Goal: Task Accomplishment & Management: Complete application form

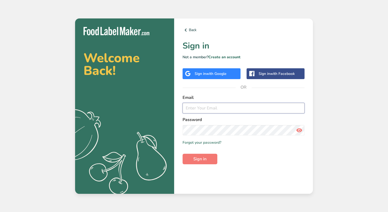
type input "[PERSON_NAME][EMAIL_ADDRESS][DOMAIN_NAME]"
click at [205, 161] on span "Sign in" at bounding box center [199, 159] width 13 height 6
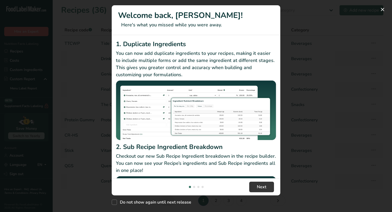
click at [380, 13] on div "New Features" at bounding box center [196, 106] width 392 height 212
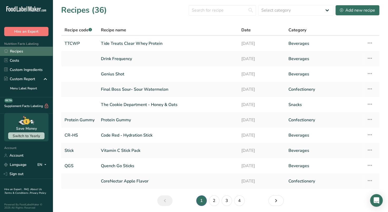
click at [19, 53] on link "Recipes" at bounding box center [26, 51] width 53 height 9
click at [359, 13] on button "Add new recipe" at bounding box center [357, 10] width 44 height 11
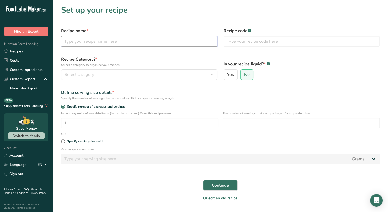
click at [94, 40] on input "text" at bounding box center [139, 41] width 156 height 11
type input "Honey + Greens"
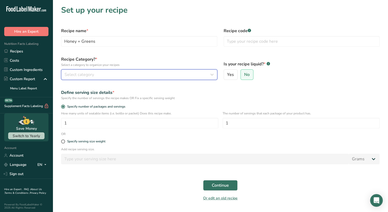
click at [125, 74] on div "Select category" at bounding box center [138, 74] width 146 height 6
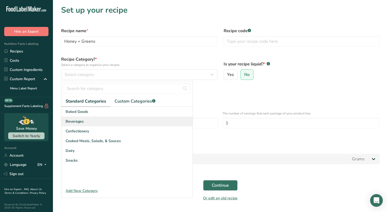
click at [77, 121] on span "Beverages" at bounding box center [75, 122] width 18 height 6
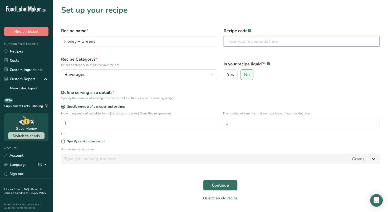
click at [243, 41] on input "text" at bounding box center [302, 41] width 156 height 11
type input "Honey + Greens"
click at [222, 185] on span "Continue" at bounding box center [220, 185] width 17 height 6
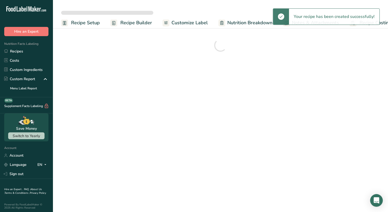
click at [298, 211] on main "Recipe Setup Recipe Builder Customize Label Nutrition Breakdown Notes & Attachm…" at bounding box center [194, 106] width 388 height 212
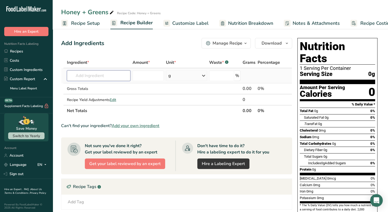
click at [102, 75] on input "text" at bounding box center [99, 75] width 64 height 11
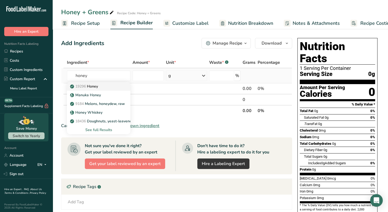
click at [97, 86] on p "19296 Honey" at bounding box center [84, 87] width 27 height 6
type input "Honey"
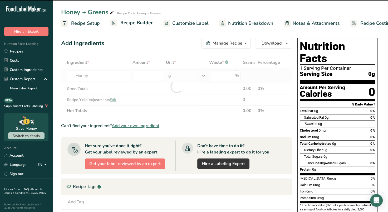
type input "0"
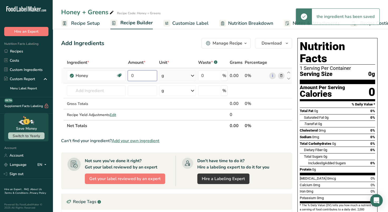
click at [142, 74] on input "0" at bounding box center [142, 75] width 29 height 11
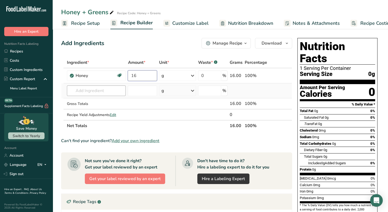
type input "16"
click at [107, 91] on div "Ingredient * Amount * Unit * Waste * .a-a{fill:#347362;}.b-a{fill:#fff;} Grams …" at bounding box center [176, 94] width 231 height 74
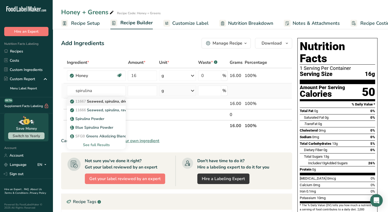
click at [115, 102] on p "11667 Seaweed, spirulina, dried" at bounding box center [100, 102] width 58 height 6
type input "Seaweed, spirulina, dried"
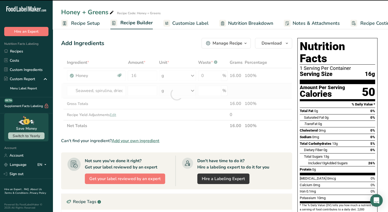
type input "0"
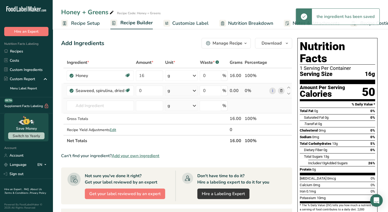
click at [152, 99] on td at bounding box center [149, 105] width 29 height 15
click at [153, 92] on input "0" at bounding box center [149, 90] width 27 height 11
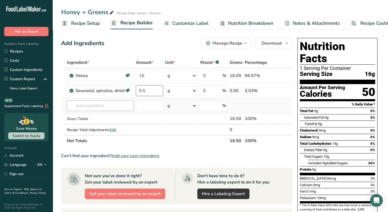
type input "0.5"
click at [99, 107] on div "Ingredient * Amount * Unit * Waste * .a-a{fill:#347362;}.b-a{fill:#fff;} Grams …" at bounding box center [176, 101] width 231 height 89
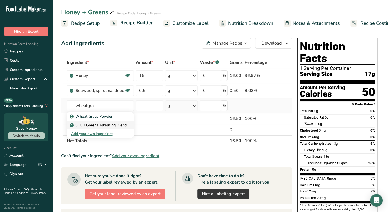
click at [100, 126] on p "SFGB Greens Alkalizing Blend" at bounding box center [99, 125] width 56 height 6
type input "Greens Alkalizing Blend"
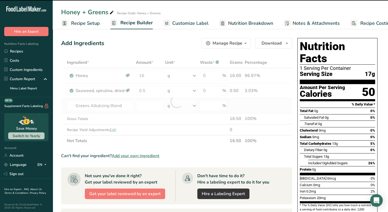
type input "0"
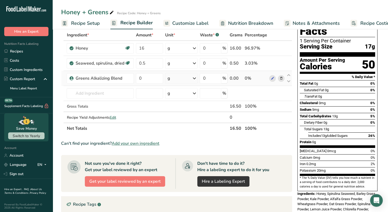
scroll to position [27, 0]
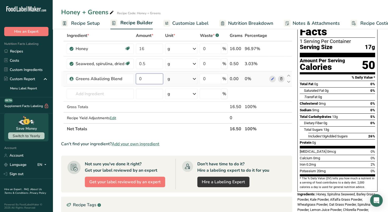
click at [148, 81] on input "0" at bounding box center [149, 79] width 27 height 11
type input "0.5"
click at [81, 94] on input "text" at bounding box center [100, 94] width 67 height 11
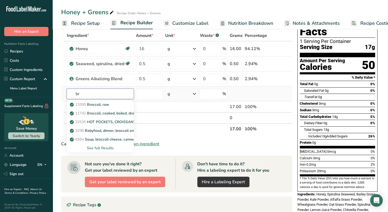
type input "b"
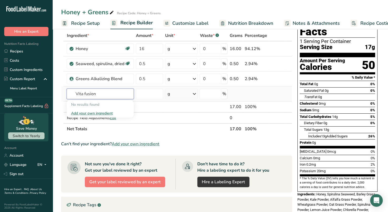
type input "Vita fusion"
click at [98, 111] on div "Add your own ingredient" at bounding box center [100, 113] width 58 height 6
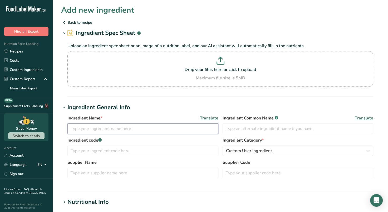
click at [99, 128] on input "text" at bounding box center [142, 128] width 151 height 11
paste input "21 Vitamin & Mineral Blend Blend # 98:"
type input "21 Vitamin & Mineral Blend Blend # 98"
click at [271, 129] on input "text" at bounding box center [298, 128] width 151 height 11
type input "S"
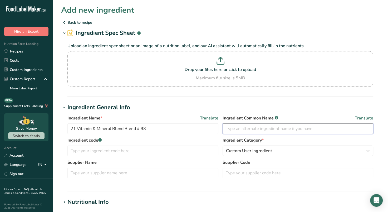
click at [242, 128] on input "text" at bounding box center [298, 128] width 151 height 11
paste input "Ingredients: Broccoli, Spinach, Kale, Pumpkin, Sweet Potato, Pea, Cranberry, Ch…"
click at [248, 129] on input "Ingredients: Broccoli, Spinach, Kale, Pumpkin, Sweet Potato, Pea, Cranberry, Ch…" at bounding box center [298, 128] width 151 height 11
type input "Broccoli, Spinach, Kale, Pumpkin, Sweet Potato, Pea, Cranberry, Chlorella, Mait…"
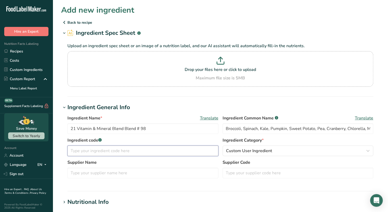
click at [121, 153] on input "text" at bounding box center [142, 150] width 151 height 11
type input "n/a"
click at [273, 151] on div "Custom User Ingredient" at bounding box center [296, 151] width 141 height 6
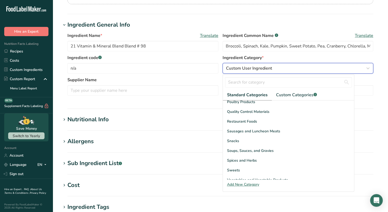
scroll to position [203, 0]
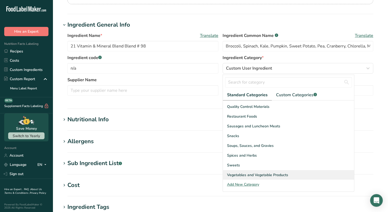
click at [258, 173] on span "Vegetables and Vegetable Products" at bounding box center [257, 175] width 61 height 6
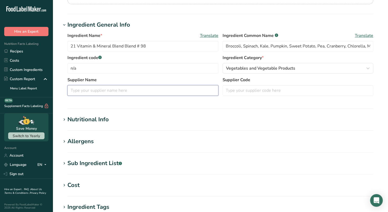
click at [135, 91] on input "text" at bounding box center [142, 90] width 151 height 11
type input "Nutrifusion"
click at [69, 120] on div "Nutritional Info" at bounding box center [87, 119] width 41 height 9
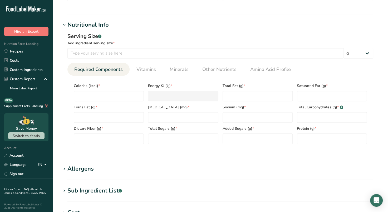
scroll to position [180, 0]
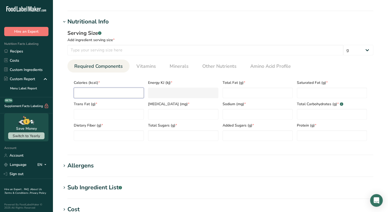
click at [113, 93] on input "number" at bounding box center [109, 92] width 70 height 11
click at [144, 50] on input "number" at bounding box center [205, 50] width 276 height 11
type input "491"
click at [350, 54] on select "g kg mg mcg lb oz l mL fl oz tbsp tsp cup qt gallon" at bounding box center [358, 50] width 30 height 11
click at [343, 45] on select "g kg mg mcg lb oz l mL fl oz tbsp tsp cup qt gallon" at bounding box center [358, 50] width 30 height 11
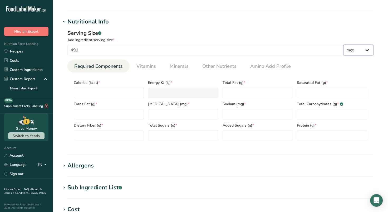
click at [365, 53] on select "g kg mg mcg lb oz l mL fl oz tbsp tsp cup qt gallon" at bounding box center [358, 50] width 30 height 11
select select "3"
click at [343, 45] on select "g kg mg mcg lb oz l mL fl oz tbsp tsp cup qt gallon" at bounding box center [358, 50] width 30 height 11
click at [111, 95] on input "number" at bounding box center [109, 92] width 70 height 11
type input "1"
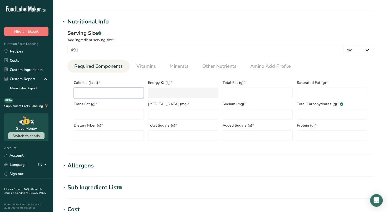
type KJ "4.2"
click at [126, 93] on input "1" at bounding box center [109, 92] width 70 height 11
type input "0"
type KJ "0"
type input "0.5"
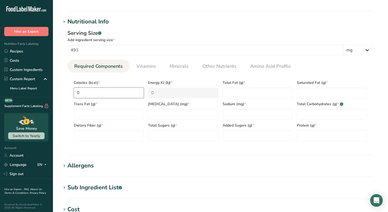
type KJ "2.1"
type input "0.5"
type input "0"
type Carbohydrates "0"
type Fiber "0"
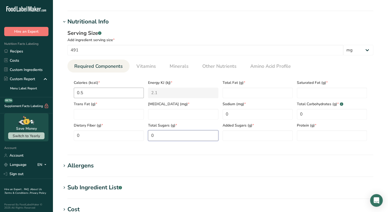
type Sugars "0"
type input "0"
click at [254, 94] on Fat "number" at bounding box center [258, 92] width 70 height 11
type Fat "0"
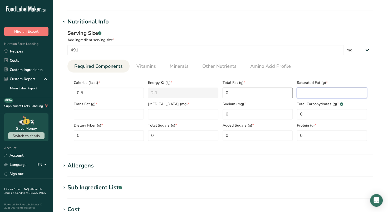
type Fat "0"
click at [148, 68] on span "Vitamins" at bounding box center [145, 66] width 19 height 7
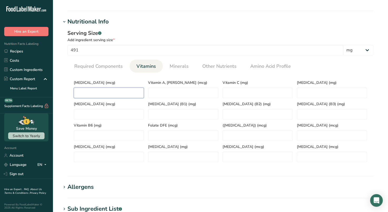
click at [113, 94] on D "number" at bounding box center [109, 92] width 70 height 11
type D "20"
click at [178, 95] on RAE "number" at bounding box center [183, 92] width 70 height 11
type RAE "900"
click at [249, 91] on C "number" at bounding box center [258, 92] width 70 height 11
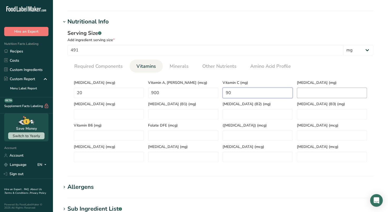
type C "90"
click at [310, 95] on E "number" at bounding box center [332, 92] width 70 height 11
type E "15"
type K "120"
type \(B1\) "1.2"
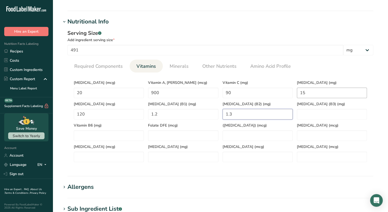
type \(B2\) "1.3"
type \(B3\) "16"
type B6 "1.7"
click at [154, 138] on DFE "4" at bounding box center [183, 135] width 70 height 11
type DFE "0"
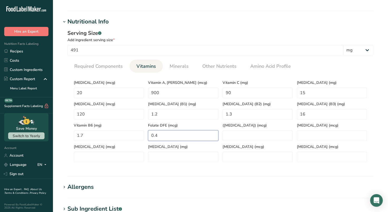
type DFE "0"
type DFE "400"
type Acid\) "400"
type B12 "2.4"
type input "30"
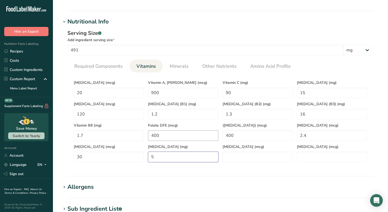
type acid "5"
type Carotene "900"
click at [185, 95] on RAE "900" at bounding box center [183, 92] width 70 height 11
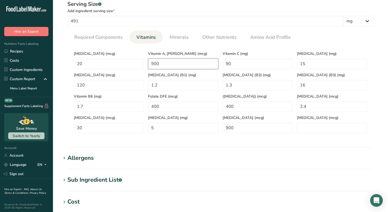
scroll to position [209, 0]
click at [180, 40] on span "Minerals" at bounding box center [179, 37] width 19 height 7
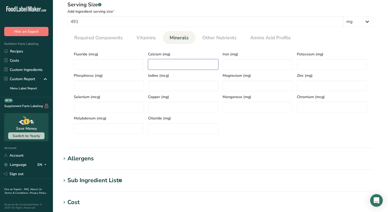
click at [172, 66] on input "number" at bounding box center [183, 64] width 70 height 11
click at [248, 65] on input "number" at bounding box center [258, 64] width 70 height 11
type input "18"
click at [104, 87] on input "number" at bounding box center [109, 85] width 70 height 11
click at [173, 86] on input "number" at bounding box center [183, 85] width 70 height 11
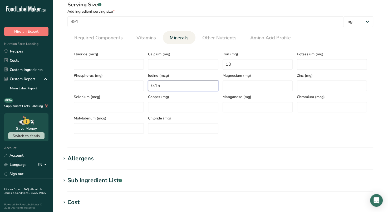
type input "0.15"
click at [236, 108] on input "number" at bounding box center [258, 107] width 70 height 11
type input "2.3"
click at [310, 107] on input "number" at bounding box center [332, 107] width 70 height 11
type input "35"
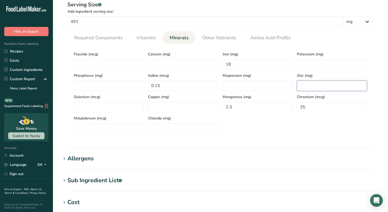
click at [308, 84] on input "number" at bounding box center [332, 85] width 70 height 11
type input "11"
click at [109, 130] on input "number" at bounding box center [109, 128] width 70 height 11
type input "45"
click at [169, 130] on input "number" at bounding box center [183, 128] width 70 height 11
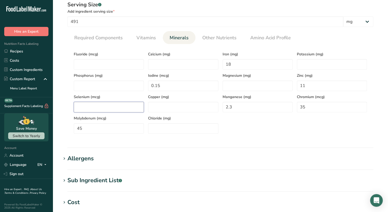
click at [101, 109] on input "number" at bounding box center [109, 107] width 70 height 11
type input "55"
click at [181, 62] on input "number" at bounding box center [183, 64] width 70 height 11
click at [172, 108] on input "number" at bounding box center [183, 107] width 70 height 11
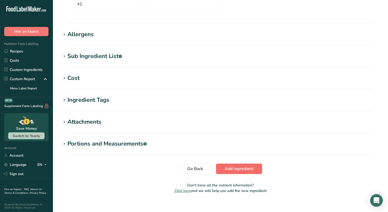
type input "0.9"
click at [243, 169] on span "Add ingredient" at bounding box center [239, 168] width 29 height 6
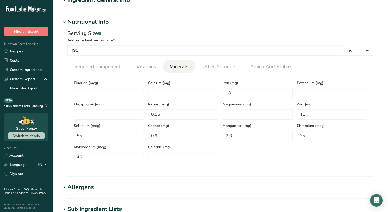
scroll to position [53, 0]
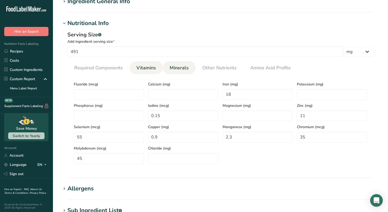
click at [150, 67] on span "Vitamins" at bounding box center [145, 67] width 19 height 7
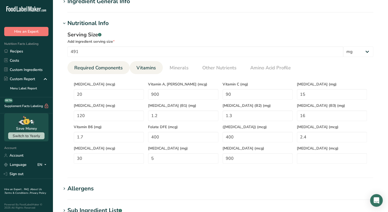
click at [100, 69] on span "Required Components" at bounding box center [98, 67] width 48 height 7
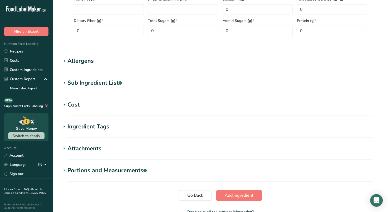
scroll to position [161, 0]
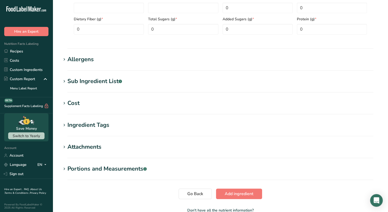
click at [91, 62] on div "Allergens" at bounding box center [80, 59] width 26 height 9
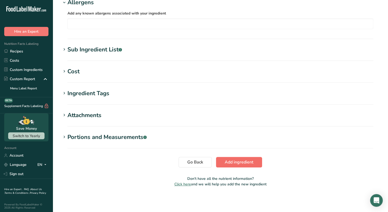
click at [247, 163] on span "Add ingredient" at bounding box center [239, 162] width 29 height 6
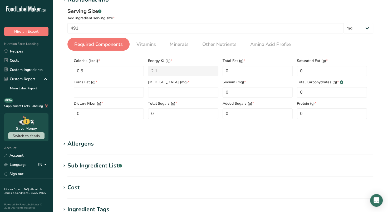
scroll to position [72, 0]
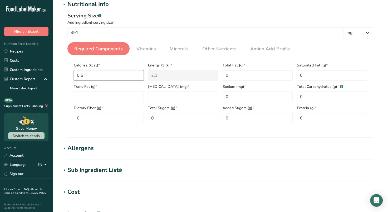
click at [126, 77] on input "0.5" at bounding box center [109, 75] width 70 height 11
click at [123, 98] on Fat "number" at bounding box center [109, 96] width 70 height 11
type Fat "0"
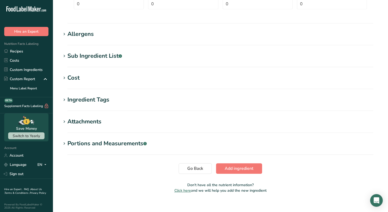
scroll to position [193, 0]
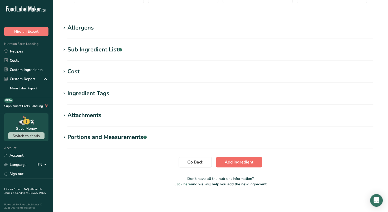
type input "0"
click at [246, 165] on button "Add ingredient" at bounding box center [239, 162] width 46 height 11
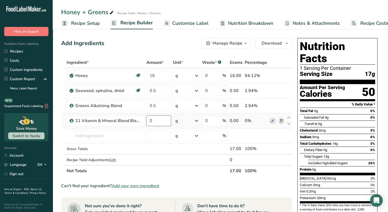
click at [158, 120] on input "0" at bounding box center [158, 120] width 25 height 11
type input "0.5"
click at [162, 91] on div "Ingredient * Amount * Unit * Waste * .a-a{fill:#347362;}.b-a{fill:#fff;} Grams …" at bounding box center [176, 116] width 231 height 119
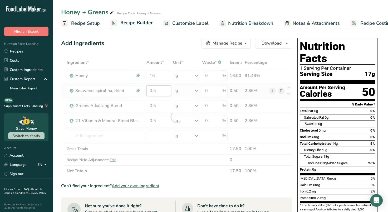
type input "0"
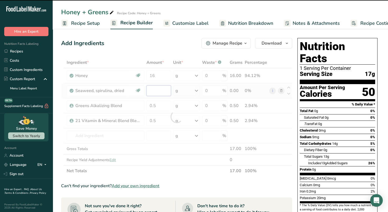
type input "0.5"
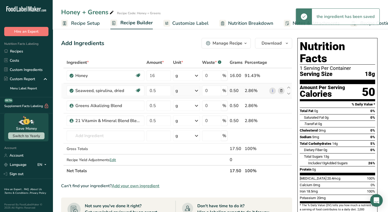
click at [282, 91] on div "Ingredient * Amount * Unit * Waste * .a-a{fill:#347362;}.b-a{fill:#fff;} Grams …" at bounding box center [176, 116] width 231 height 119
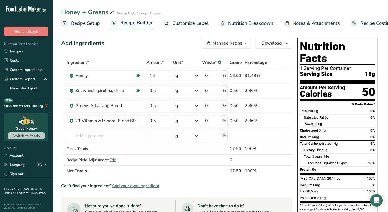
click at [192, 20] on span "Customize Label" at bounding box center [190, 23] width 36 height 7
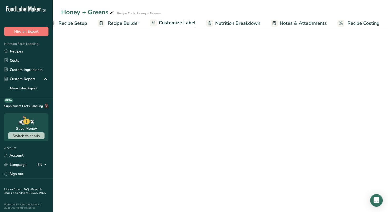
scroll to position [0, 13]
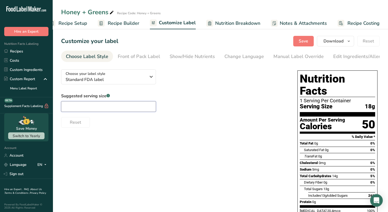
click at [124, 107] on input "text" at bounding box center [108, 106] width 95 height 11
click at [142, 58] on div "Front of Pack Label" at bounding box center [139, 56] width 42 height 7
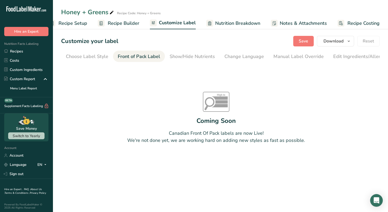
scroll to position [0, 51]
click at [145, 56] on div "Show/Hide Nutrients" at bounding box center [141, 56] width 45 height 7
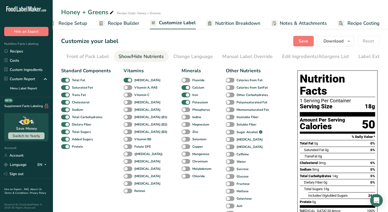
scroll to position [0, 64]
click at [128, 87] on span at bounding box center [128, 87] width 9 height 5
click at [127, 87] on input "Vitamin A, RAE" at bounding box center [125, 87] width 3 height 3
checkbox input "true"
click at [130, 97] on span at bounding box center [128, 94] width 9 height 5
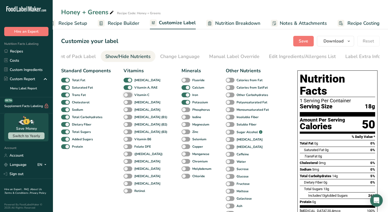
click at [127, 96] on input "Vitamin C" at bounding box center [125, 94] width 3 height 3
checkbox input "true"
click at [131, 105] on label "[MEDICAL_DATA]" at bounding box center [142, 102] width 37 height 5
click at [127, 104] on input "[MEDICAL_DATA]" at bounding box center [125, 101] width 3 height 3
checkbox input "true"
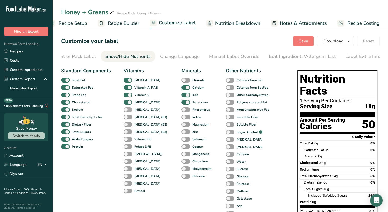
click at [130, 111] on span at bounding box center [128, 109] width 9 height 5
click at [127, 111] on input "[MEDICAL_DATA]" at bounding box center [125, 109] width 3 height 3
checkbox input "true"
click at [130, 118] on span at bounding box center [128, 117] width 9 height 5
click at [127, 118] on input "[MEDICAL_DATA] (B1)" at bounding box center [125, 116] width 3 height 3
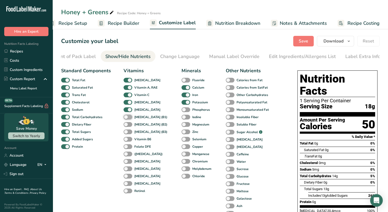
checkbox input "true"
click at [129, 126] on span at bounding box center [128, 124] width 9 height 5
click at [127, 126] on input "[MEDICAL_DATA] (B2)" at bounding box center [125, 124] width 3 height 3
checkbox input "true"
click at [131, 134] on label "[MEDICAL_DATA] (B3)" at bounding box center [146, 131] width 44 height 5
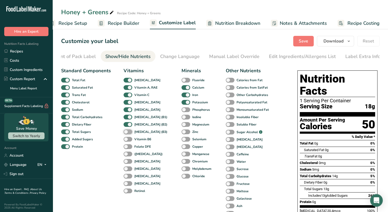
click at [127, 133] on input "[MEDICAL_DATA] (B3)" at bounding box center [125, 131] width 3 height 3
checkbox input "true"
click at [125, 140] on span at bounding box center [128, 139] width 9 height 5
click at [125, 140] on input "Vitamin B6" at bounding box center [125, 138] width 3 height 3
checkbox input "true"
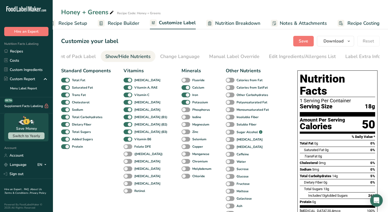
click at [128, 148] on span at bounding box center [128, 146] width 9 height 5
click at [127, 148] on input "Folate DFE" at bounding box center [125, 146] width 3 height 3
checkbox input "true"
click at [128, 162] on span at bounding box center [128, 161] width 9 height 5
click at [127, 162] on input "[MEDICAL_DATA]" at bounding box center [125, 160] width 3 height 3
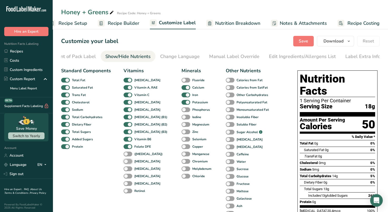
checkbox input "true"
click at [128, 169] on span at bounding box center [128, 168] width 9 height 5
click at [127, 169] on input "[MEDICAL_DATA]" at bounding box center [125, 168] width 3 height 3
checkbox input "true"
click at [130, 177] on span at bounding box center [128, 176] width 9 height 5
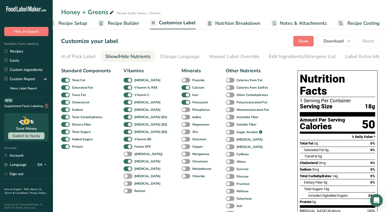
click at [127, 177] on input "[MEDICAL_DATA]" at bounding box center [125, 175] width 3 height 3
checkbox input "true"
click at [125, 184] on span at bounding box center [128, 183] width 9 height 5
click at [125, 184] on input "[MEDICAL_DATA]" at bounding box center [125, 183] width 3 height 3
click at [131, 183] on span at bounding box center [128, 183] width 9 height 5
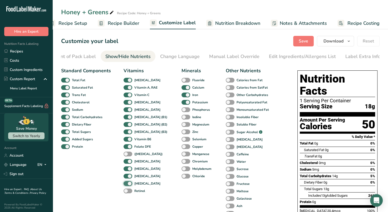
click at [127, 183] on input "[MEDICAL_DATA]" at bounding box center [125, 183] width 3 height 3
checkbox input "false"
click at [182, 105] on span at bounding box center [186, 102] width 9 height 5
click at [182, 104] on input "Potassium" at bounding box center [183, 101] width 3 height 3
checkbox input "false"
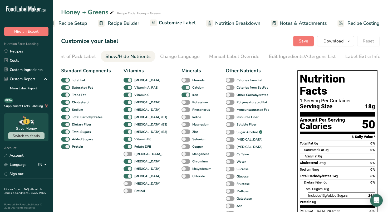
click at [182, 87] on span at bounding box center [186, 87] width 9 height 5
click at [182, 87] on input "Calcium" at bounding box center [183, 87] width 3 height 3
checkbox input "false"
click at [182, 120] on span at bounding box center [186, 117] width 9 height 5
click at [182, 119] on input "Iodine" at bounding box center [183, 116] width 3 height 3
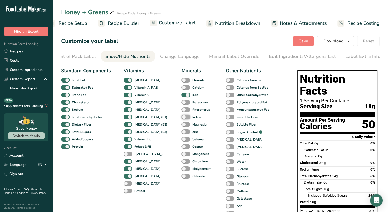
checkbox input "true"
click at [182, 133] on span at bounding box center [186, 131] width 9 height 5
click at [182, 133] on input "Zinc" at bounding box center [183, 131] width 3 height 3
checkbox input "true"
click at [182, 140] on span at bounding box center [186, 139] width 9 height 5
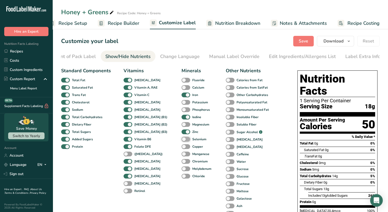
click at [182, 140] on input "Selenium" at bounding box center [183, 138] width 3 height 3
checkbox input "true"
click at [182, 148] on span at bounding box center [186, 146] width 9 height 5
click at [182, 148] on input "Copper" at bounding box center [183, 146] width 3 height 3
checkbox input "true"
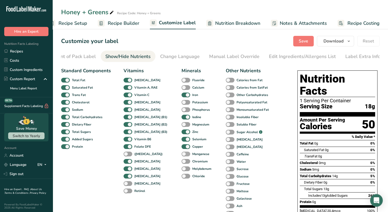
click at [182, 154] on span at bounding box center [186, 153] width 9 height 5
click at [182, 154] on input "Manganese" at bounding box center [183, 153] width 3 height 3
click at [182, 156] on span at bounding box center [186, 153] width 9 height 5
click at [182, 155] on input "Manganese" at bounding box center [183, 153] width 3 height 3
checkbox input "false"
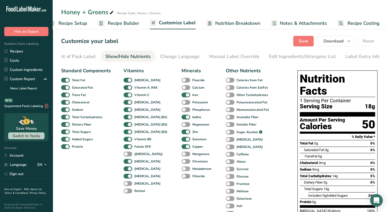
click at [182, 169] on span at bounding box center [186, 168] width 9 height 5
click at [182, 169] on input "Molybdenum" at bounding box center [183, 168] width 3 height 3
checkbox input "true"
click at [182, 160] on span at bounding box center [186, 161] width 9 height 5
click at [182, 160] on input "Chromium" at bounding box center [183, 160] width 3 height 3
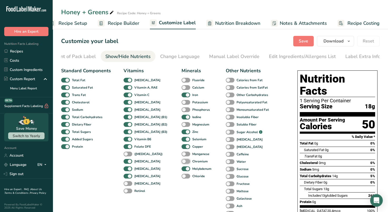
checkbox input "true"
click at [182, 156] on span at bounding box center [186, 153] width 9 height 5
click at [182, 155] on input "Manganese" at bounding box center [183, 153] width 3 height 3
checkbox input "true"
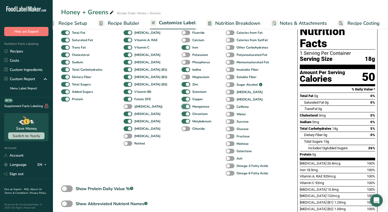
scroll to position [47, 0]
click at [182, 72] on span at bounding box center [186, 69] width 9 height 5
click at [182, 71] on input "Iodine" at bounding box center [183, 69] width 3 height 3
checkbox input "false"
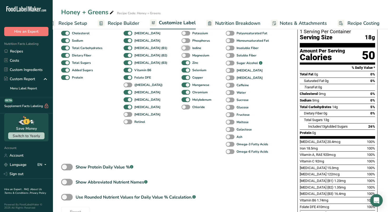
scroll to position [0, 0]
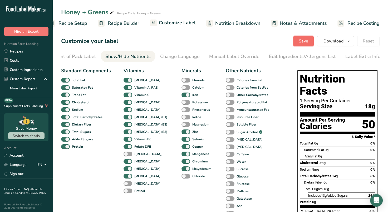
click at [300, 42] on span "Save" at bounding box center [303, 41] width 9 height 6
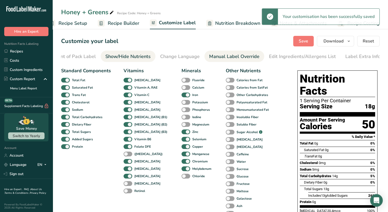
click at [223, 59] on div "Manual Label Override" at bounding box center [234, 56] width 50 height 7
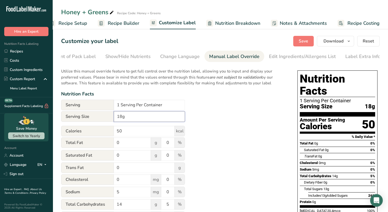
click at [144, 115] on input "18g" at bounding box center [149, 116] width 71 height 11
type input "1 Stick (18g)"
click at [119, 105] on input "1 Serving Per Container" at bounding box center [149, 105] width 71 height 11
type input "10 Serving Per Container"
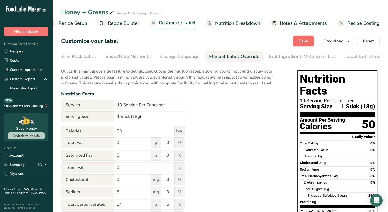
click at [308, 43] on span "Save" at bounding box center [303, 41] width 9 height 6
click at [287, 58] on div "Edit Ingredients/Allergens List" at bounding box center [302, 56] width 67 height 7
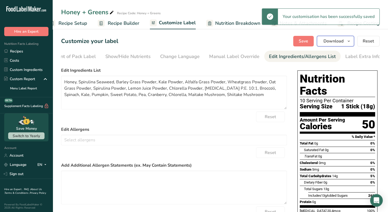
click at [337, 42] on span "Download" at bounding box center [334, 41] width 20 height 6
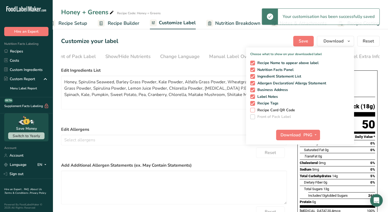
click at [253, 109] on span at bounding box center [252, 110] width 5 height 5
click at [253, 109] on input "Recipe Card QR Code" at bounding box center [251, 109] width 3 height 3
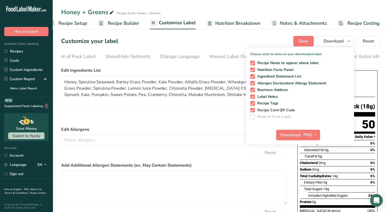
click at [256, 112] on span "Recipe Card QR Code" at bounding box center [275, 110] width 40 height 5
click at [254, 112] on input "Recipe Card QR Code" at bounding box center [251, 109] width 3 height 3
checkbox input "false"
click at [254, 102] on span at bounding box center [252, 103] width 5 height 5
click at [254, 102] on input "Recipe Tags" at bounding box center [251, 102] width 3 height 3
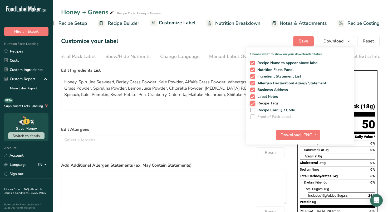
checkbox input "false"
click at [253, 95] on span at bounding box center [252, 96] width 5 height 5
click at [253, 95] on input "Label Notes" at bounding box center [251, 96] width 3 height 3
checkbox input "false"
click at [253, 90] on span at bounding box center [252, 89] width 5 height 5
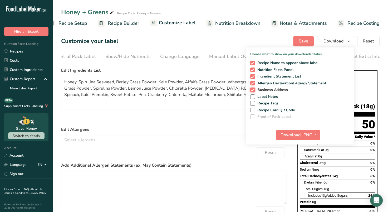
click at [253, 90] on input "Business Address" at bounding box center [251, 89] width 3 height 3
checkbox input "false"
click at [314, 137] on icon "button" at bounding box center [316, 134] width 4 height 7
click at [312, 173] on link "PDF" at bounding box center [311, 171] width 17 height 9
click at [290, 135] on span "Download" at bounding box center [291, 135] width 20 height 6
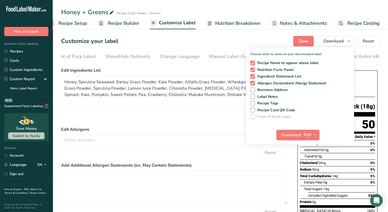
click at [202, 126] on form "Edit Ingredients List Honey, Spirulina Seaweed, Barley Grass Powder, Kale Powde…" at bounding box center [174, 151] width 226 height 168
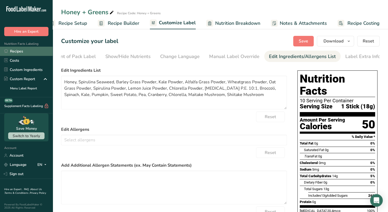
click at [16, 52] on link "Recipes" at bounding box center [26, 51] width 53 height 9
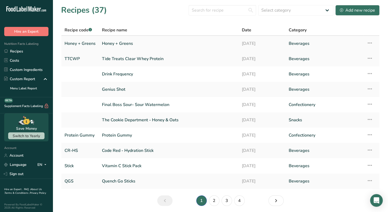
click at [370, 41] on icon at bounding box center [370, 42] width 6 height 9
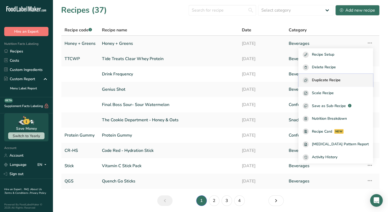
click at [336, 81] on span "Duplicate Recipe" at bounding box center [326, 80] width 29 height 6
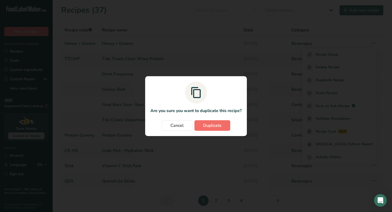
click at [213, 128] on span "Duplicate" at bounding box center [212, 125] width 18 height 6
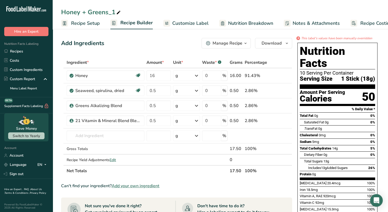
click at [116, 14] on icon at bounding box center [118, 12] width 5 height 7
type input "Honey + Immunity"
click at [129, 48] on div "Add Ingredients Manage Recipe Delete Recipe Duplicate Recipe Scale Recipe Save …" at bounding box center [176, 43] width 231 height 11
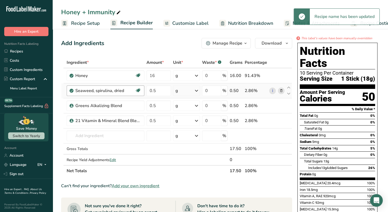
click at [115, 92] on div "Seaweed, spirulina, dried" at bounding box center [105, 90] width 60 height 6
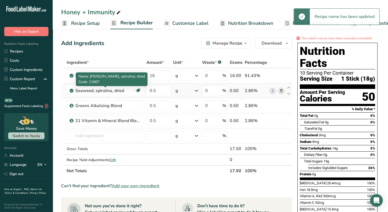
click at [282, 91] on icon at bounding box center [281, 91] width 4 height 6
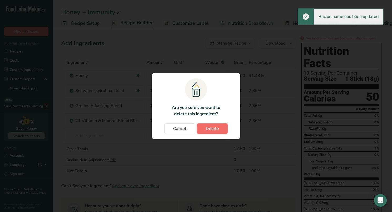
click at [216, 127] on span "Delete" at bounding box center [212, 128] width 13 height 6
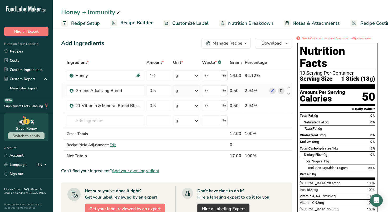
click at [280, 91] on icon at bounding box center [281, 91] width 4 height 6
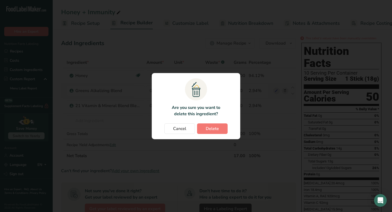
click at [280, 91] on div "Change password modal" at bounding box center [196, 106] width 392 height 212
click at [222, 124] on button "Delete" at bounding box center [212, 128] width 31 height 11
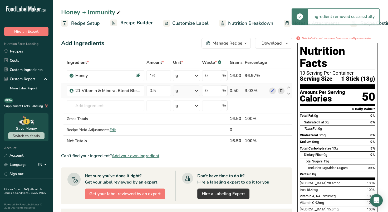
click at [281, 92] on icon at bounding box center [281, 91] width 4 height 6
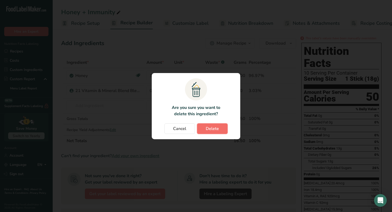
click at [202, 127] on button "Delete" at bounding box center [212, 128] width 31 height 11
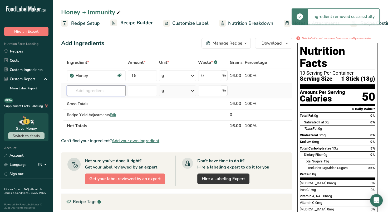
click at [85, 90] on input "text" at bounding box center [96, 90] width 59 height 11
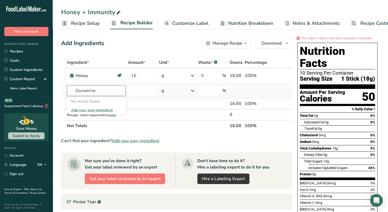
type input "Glutamine"
click at [87, 111] on div "Add your own ingredient" at bounding box center [96, 110] width 51 height 6
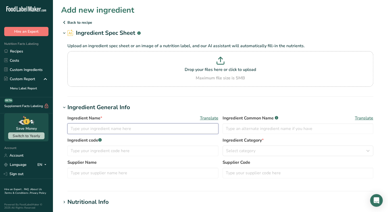
click at [107, 130] on input "text" at bounding box center [142, 128] width 151 height 11
type input "[MEDICAL_DATA]"
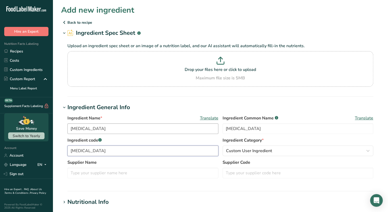
type input "[MEDICAL_DATA]"
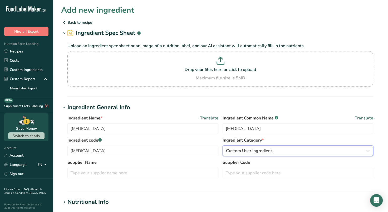
click at [261, 152] on span "Custom User Ingredient" at bounding box center [249, 151] width 46 height 6
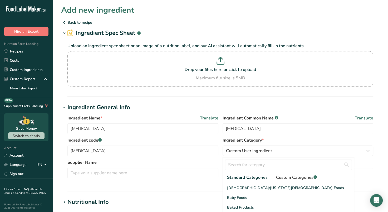
click at [293, 178] on span "Custom Categories .a-a{fill:#347362;}.b-a{fill:#fff;}" at bounding box center [296, 177] width 41 height 6
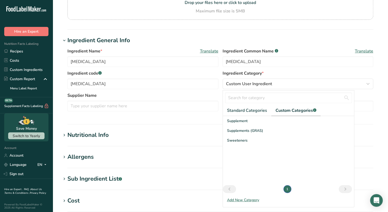
scroll to position [65, 0]
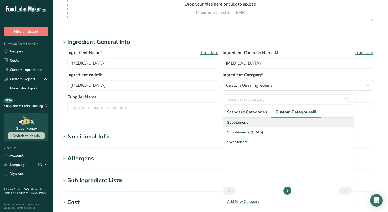
click at [239, 120] on span "Supplement" at bounding box center [237, 123] width 21 height 6
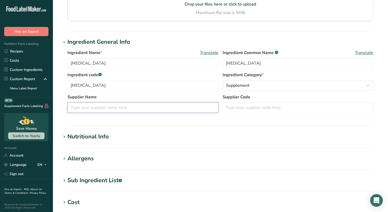
click at [110, 110] on input "text" at bounding box center [142, 107] width 151 height 11
type input "Green Wave"
type input "GW-LG"
click at [82, 137] on div "Nutritional Info" at bounding box center [87, 136] width 41 height 9
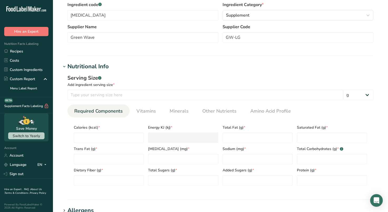
scroll to position [136, 0]
click at [139, 95] on input "number" at bounding box center [205, 94] width 276 height 11
type input "1"
click at [111, 139] on input "number" at bounding box center [109, 137] width 70 height 11
type input "0"
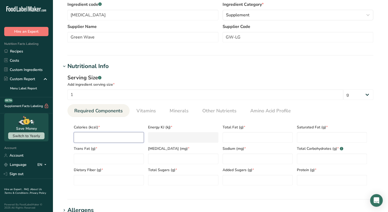
type KJ "0"
type input "0"
type Fat "0"
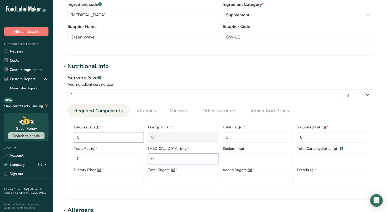
type input "0"
type Carbohydrates "0"
type Fiber "0"
type Sugars "0"
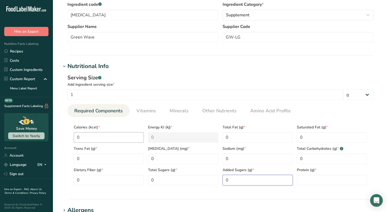
type Sugars "0"
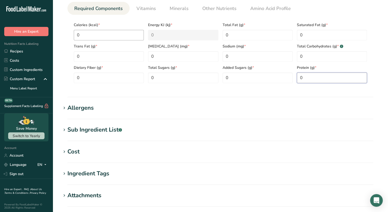
scroll to position [318, 0]
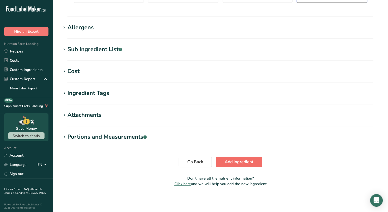
type input "0"
click at [243, 167] on button "Add ingredient" at bounding box center [239, 161] width 46 height 11
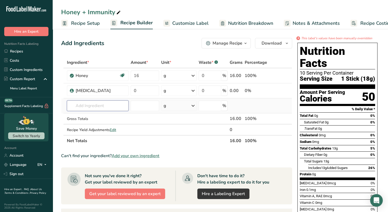
click at [105, 104] on input "text" at bounding box center [98, 105] width 62 height 11
type input "c"
click at [85, 116] on p "Sea Salt" at bounding box center [80, 117] width 19 height 6
type input "Sea Salt"
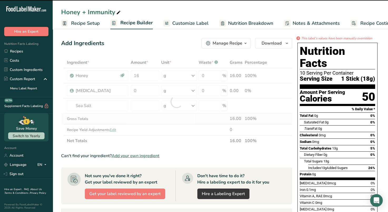
type input "0"
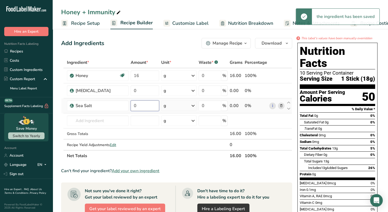
click at [143, 105] on input "0" at bounding box center [145, 105] width 28 height 11
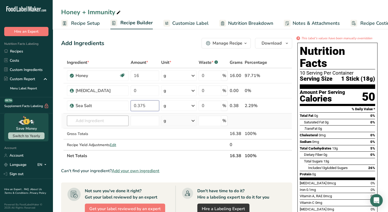
type input "0.375"
click at [99, 123] on div "Ingredient * Amount * Unit * Waste * .a-a{fill:#347362;}.b-a{fill:#fff;} Grams …" at bounding box center [176, 109] width 231 height 104
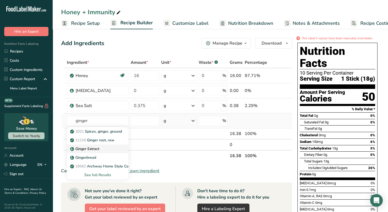
click at [96, 148] on p "Ginger Extract" at bounding box center [85, 149] width 28 height 6
type input "Ginger Extract"
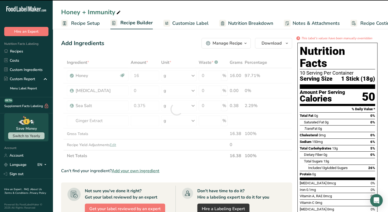
click at [148, 120] on div at bounding box center [176, 109] width 231 height 104
type input "0"
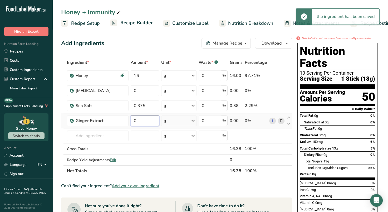
click at [145, 123] on input "0" at bounding box center [145, 120] width 28 height 11
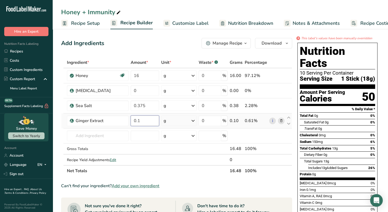
type input "0.1"
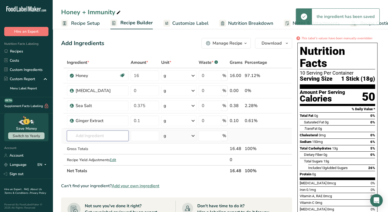
click at [95, 138] on input "text" at bounding box center [98, 135] width 62 height 11
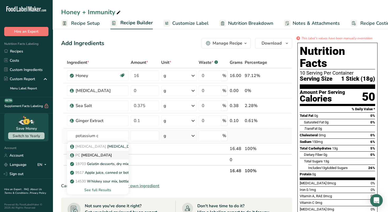
click at [110, 154] on p "PC Potassium Citrate" at bounding box center [91, 155] width 41 height 6
type input "[MEDICAL_DATA]"
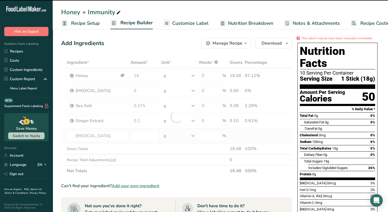
type input "0"
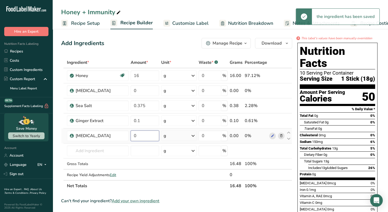
click at [143, 137] on input "0" at bounding box center [145, 135] width 28 height 11
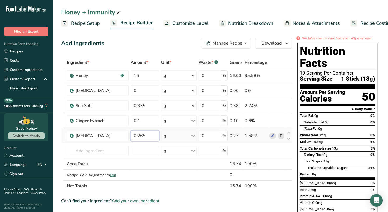
type input "0.265"
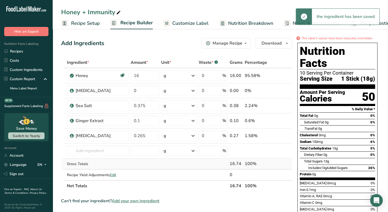
click at [104, 159] on div "Ingredient * Amount * Unit * Waste * .a-a{fill:#347362;}.b-a{fill:#fff;} Grams …" at bounding box center [176, 124] width 231 height 134
click at [110, 151] on input "text" at bounding box center [98, 150] width 62 height 11
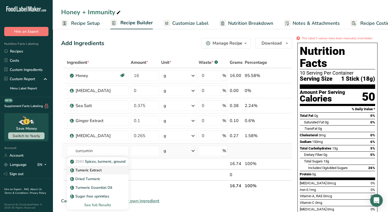
click at [96, 171] on p "Tumeric Extract" at bounding box center [86, 170] width 31 height 6
type input "Tumeric Extract"
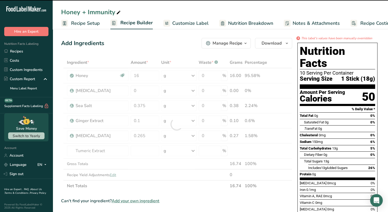
click at [147, 154] on div at bounding box center [176, 124] width 231 height 134
type input "0"
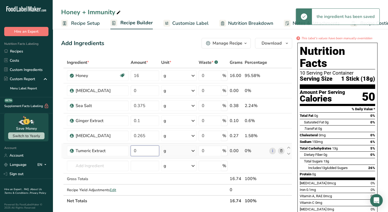
click at [146, 151] on input "0" at bounding box center [145, 150] width 28 height 11
type input "0.05"
click at [95, 163] on div "Ingredient * Amount * Unit * Waste * .a-a{fill:#347362;}.b-a{fill:#fff;} Grams …" at bounding box center [176, 131] width 231 height 149
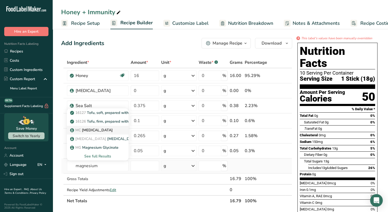
click at [107, 132] on p "MC Magnesium Citrate" at bounding box center [92, 130] width 42 height 6
type input "[MEDICAL_DATA]"
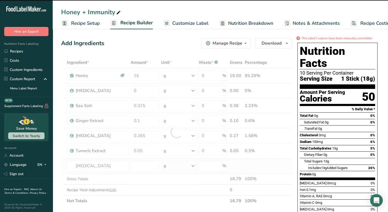
type input "0"
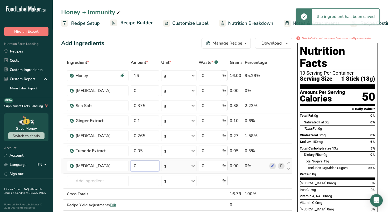
click at [140, 165] on input "0" at bounding box center [145, 165] width 28 height 11
type input "0.45"
click at [87, 180] on div "Ingredient * Amount * Unit * Waste * .a-a{fill:#347362;}.b-a{fill:#fff;} Grams …" at bounding box center [176, 139] width 231 height 164
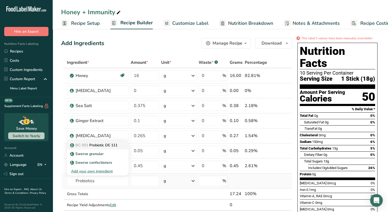
click at [100, 143] on p "BC-001 Probiotic DE 111" at bounding box center [94, 145] width 46 height 6
type input "Probiotic DE 111"
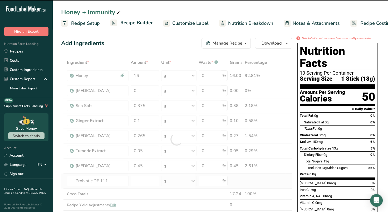
type input "0"
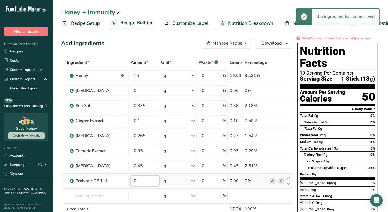
click at [148, 177] on input "0" at bounding box center [145, 180] width 28 height 11
type input "0.01"
click at [109, 196] on input "text" at bounding box center [98, 195] width 62 height 11
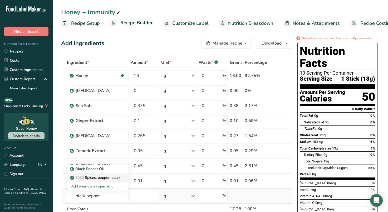
click at [115, 179] on p "2030 Spices, pepper, black" at bounding box center [95, 178] width 49 height 6
type input "Spices, pepper, black"
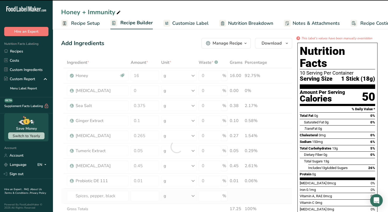
type input "0"
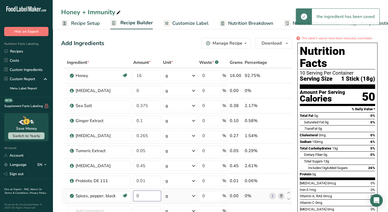
click at [148, 197] on input "0" at bounding box center [147, 195] width 28 height 11
type input "0.005"
click at [286, 183] on div "Ingredient * Amount * Unit * Waste * .a-a{fill:#347362;}.b-a{fill:#fff;} Grams …" at bounding box center [176, 154] width 231 height 194
click at [188, 25] on span "Customize Label" at bounding box center [190, 23] width 36 height 7
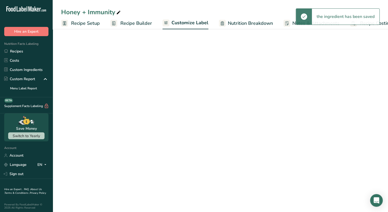
scroll to position [0, 13]
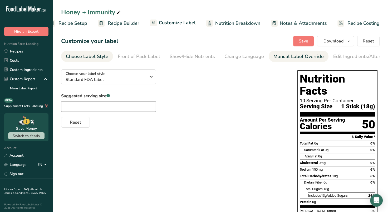
click at [282, 60] on link "Manual Label Override" at bounding box center [298, 57] width 50 height 12
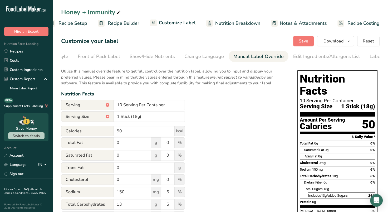
scroll to position [0, 64]
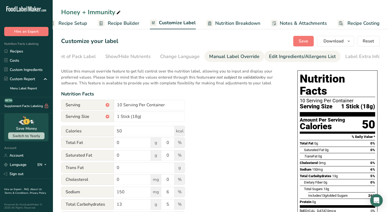
click at [285, 54] on div "Edit Ingredients/Allergens List" at bounding box center [302, 56] width 67 height 7
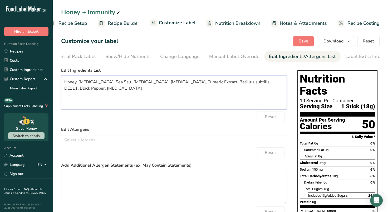
click at [138, 91] on textarea "Honey, Magnesium Citrate, Sea Salt, Potassium Citrate, Ginger Extract, Tumeric …" at bounding box center [174, 93] width 226 height 34
click at [224, 57] on div "Manual Label Override" at bounding box center [234, 56] width 50 height 7
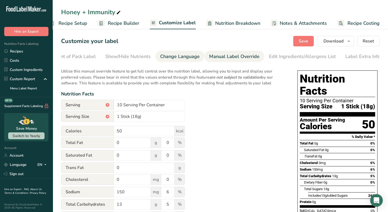
click at [181, 60] on link "Change Language" at bounding box center [180, 57] width 40 height 12
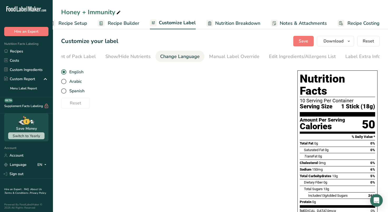
click at [76, 23] on span "Recipe Setup" at bounding box center [72, 23] width 29 height 7
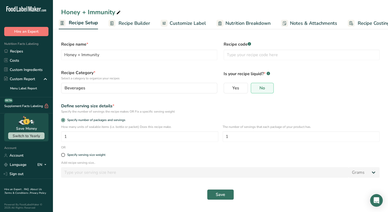
scroll to position [0, 2]
click at [134, 25] on span "Recipe Builder" at bounding box center [135, 23] width 32 height 7
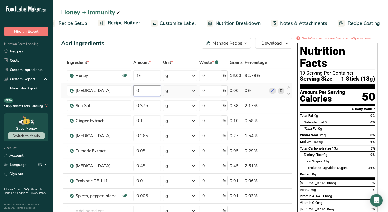
click at [145, 89] on input "0" at bounding box center [147, 90] width 28 height 11
type input "1"
click at [283, 109] on div "Ingredient * Amount * Unit * Waste * .a-a{fill:#347362;}.b-a{fill:#fff;} Grams …" at bounding box center [176, 154] width 231 height 194
click at [178, 23] on span "Customize Label" at bounding box center [178, 23] width 36 height 7
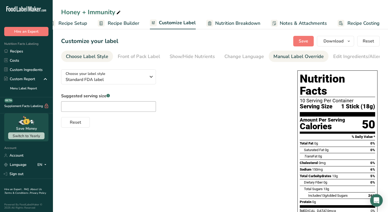
click at [295, 57] on div "Manual Label Override" at bounding box center [298, 56] width 50 height 7
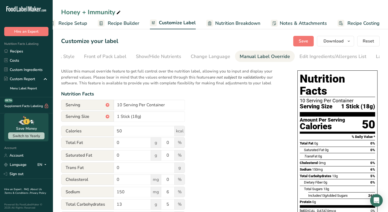
scroll to position [0, 64]
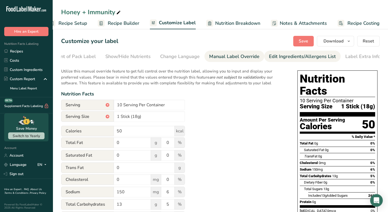
click at [295, 56] on div "Edit Ingredients/Allergens List" at bounding box center [302, 56] width 67 height 7
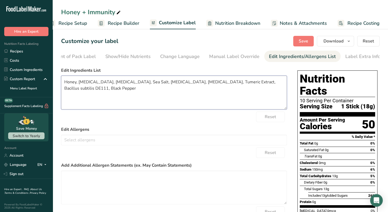
click at [135, 91] on textarea "Honey, L-Glutamine, Magnesium Citrate, Sea Salt, Potassium Citrate, Ginger Extr…" at bounding box center [174, 93] width 226 height 34
type textarea "Honey, [MEDICAL_DATA], [MEDICAL_DATA], Sea Salt, [MEDICAL_DATA], [MEDICAL_DATA]…"
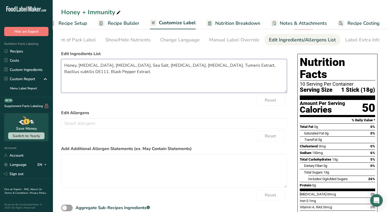
scroll to position [0, 0]
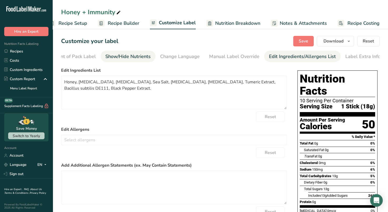
click at [133, 58] on div "Show/Hide Nutrients" at bounding box center [127, 56] width 45 height 7
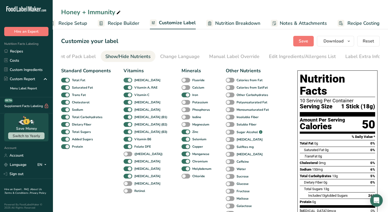
click at [131, 82] on span at bounding box center [128, 80] width 9 height 5
click at [127, 82] on input "[MEDICAL_DATA]" at bounding box center [125, 79] width 3 height 3
checkbox input "false"
click at [128, 89] on span at bounding box center [128, 87] width 9 height 5
click at [127, 89] on input "Vitamin A, RAE" at bounding box center [125, 87] width 3 height 3
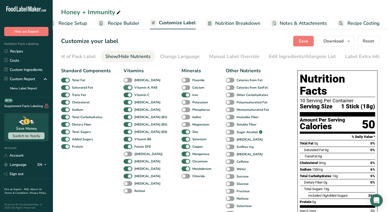
checkbox input "false"
click at [129, 96] on span at bounding box center [128, 94] width 9 height 5
click at [127, 96] on input "Vitamin C" at bounding box center [125, 94] width 3 height 3
checkbox input "false"
click at [130, 103] on span at bounding box center [128, 102] width 9 height 5
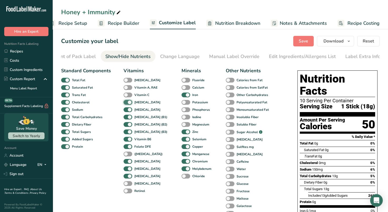
click at [127, 103] on input "[MEDICAL_DATA]" at bounding box center [125, 101] width 3 height 3
checkbox input "false"
click at [130, 111] on span at bounding box center [128, 109] width 9 height 5
click at [127, 111] on input "[MEDICAL_DATA]" at bounding box center [125, 109] width 3 height 3
checkbox input "false"
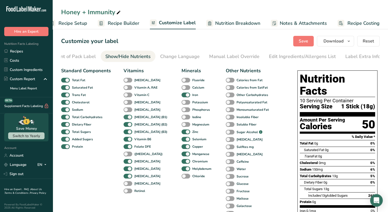
click at [130, 120] on span at bounding box center [128, 117] width 9 height 5
click at [127, 119] on input "[MEDICAL_DATA] (B1)" at bounding box center [125, 116] width 3 height 3
checkbox input "false"
click at [130, 125] on span at bounding box center [128, 124] width 9 height 5
click at [127, 125] on input "[MEDICAL_DATA] (B2)" at bounding box center [125, 124] width 3 height 3
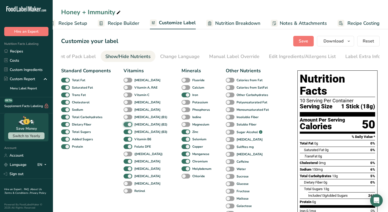
checkbox input "false"
click at [129, 133] on span at bounding box center [128, 131] width 9 height 5
click at [127, 133] on input "[MEDICAL_DATA] (B3)" at bounding box center [125, 131] width 3 height 3
checkbox input "false"
click at [129, 141] on span at bounding box center [128, 139] width 9 height 5
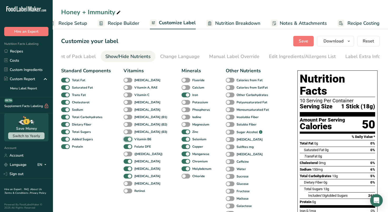
click at [127, 141] on input "Vitamin B6" at bounding box center [125, 138] width 3 height 3
checkbox input "false"
click at [129, 148] on span at bounding box center [128, 146] width 9 height 5
click at [127, 148] on input "Folate DFE" at bounding box center [125, 146] width 3 height 3
checkbox input "false"
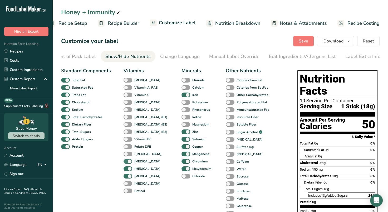
click at [130, 161] on span at bounding box center [128, 161] width 9 height 5
click at [127, 161] on input "[MEDICAL_DATA]" at bounding box center [125, 160] width 3 height 3
checkbox input "false"
click at [130, 170] on span at bounding box center [128, 168] width 9 height 5
click at [127, 170] on input "[MEDICAL_DATA]" at bounding box center [125, 168] width 3 height 3
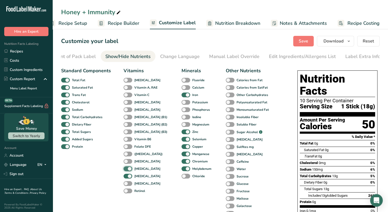
checkbox input "false"
click at [128, 177] on span at bounding box center [128, 176] width 9 height 5
click at [127, 177] on input "[MEDICAL_DATA]" at bounding box center [125, 175] width 3 height 3
checkbox input "false"
click at [182, 168] on span at bounding box center [186, 168] width 9 height 5
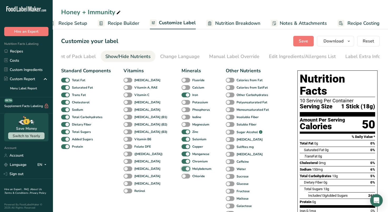
click at [182, 168] on input "Molybdenum" at bounding box center [183, 168] width 3 height 3
checkbox input "false"
click at [182, 161] on span at bounding box center [186, 161] width 9 height 5
click at [182, 161] on input "Chromium" at bounding box center [183, 160] width 3 height 3
checkbox input "false"
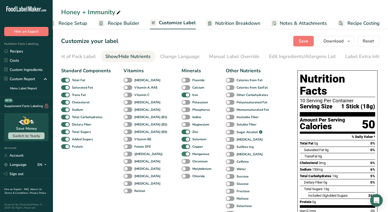
click at [182, 154] on span at bounding box center [186, 153] width 9 height 5
click at [182, 154] on input "Manganese" at bounding box center [183, 153] width 3 height 3
checkbox input "false"
click at [182, 146] on span at bounding box center [186, 146] width 9 height 5
click at [182, 146] on input "Copper" at bounding box center [183, 146] width 3 height 3
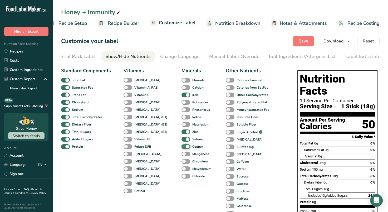
checkbox input "false"
click at [182, 140] on span at bounding box center [186, 139] width 9 height 5
click at [182, 140] on input "Selenium" at bounding box center [183, 138] width 3 height 3
checkbox input "false"
click at [182, 133] on span at bounding box center [186, 131] width 9 height 5
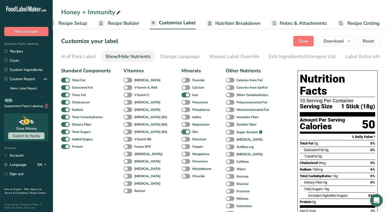
click at [182, 133] on input "Zinc" at bounding box center [183, 131] width 3 height 3
checkbox input "false"
click at [182, 95] on span at bounding box center [186, 94] width 9 height 5
click at [182, 95] on input "Iron" at bounding box center [183, 94] width 3 height 3
checkbox input "false"
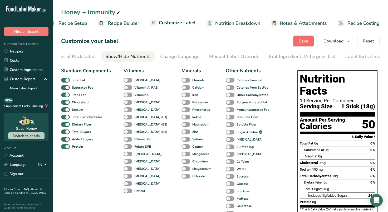
click at [308, 41] on span "Save" at bounding box center [303, 41] width 9 height 6
click at [345, 45] on button "Download" at bounding box center [335, 41] width 37 height 11
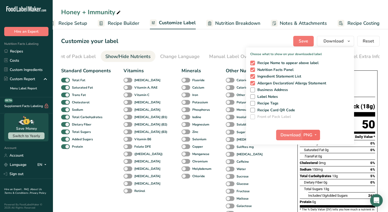
click at [313, 135] on span "button" at bounding box center [315, 135] width 6 height 6
click at [314, 171] on link "PDF" at bounding box center [311, 171] width 17 height 9
click at [291, 136] on span "Download" at bounding box center [291, 135] width 20 height 6
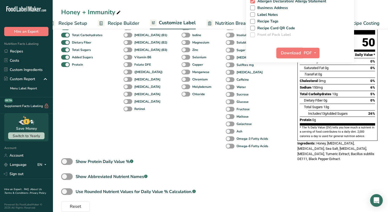
scroll to position [82, 0]
click at [192, 115] on div "Minerals Fluoride Calcium Iron Potassium Phosphorus Iodine Magnesium Zinc Selen…" at bounding box center [198, 67] width 32 height 164
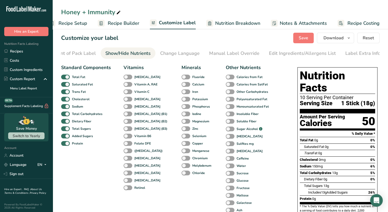
scroll to position [4, 0]
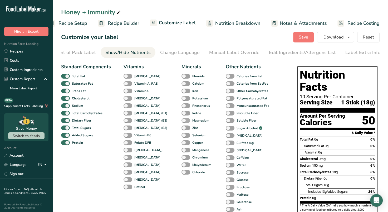
click at [182, 121] on span at bounding box center [186, 120] width 9 height 5
click at [182, 121] on input "Magnesium" at bounding box center [183, 120] width 3 height 3
checkbox input "true"
click at [182, 100] on span at bounding box center [186, 98] width 9 height 5
click at [182, 100] on input "Potassium" at bounding box center [183, 97] width 3 height 3
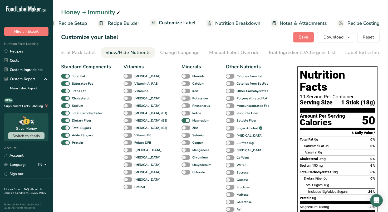
checkbox input "true"
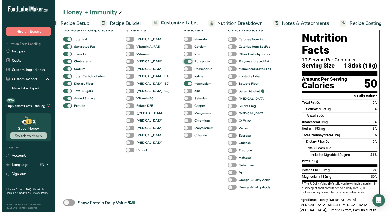
scroll to position [42, 0]
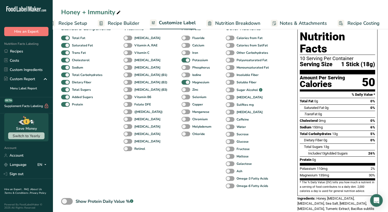
click at [124, 24] on span "Recipe Builder" at bounding box center [124, 23] width 32 height 7
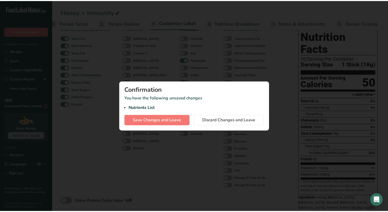
scroll to position [0, 9]
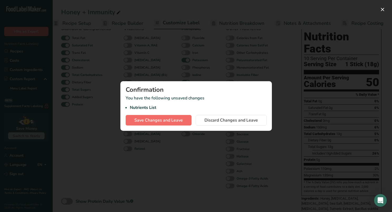
click at [170, 121] on span "Save Changes and Leave" at bounding box center [158, 120] width 48 height 6
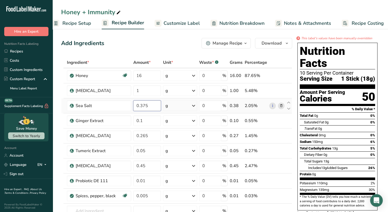
click at [152, 106] on input "0.375" at bounding box center [147, 105] width 28 height 11
click at [163, 41] on div "Add Ingredients Manage Recipe Delete Recipe Duplicate Recipe Scale Recipe Save …" at bounding box center [176, 43] width 231 height 11
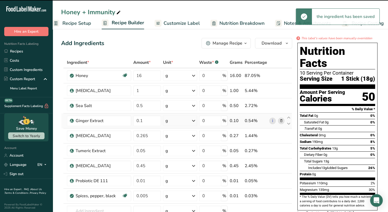
click at [153, 114] on td "0.1" at bounding box center [147, 120] width 30 height 15
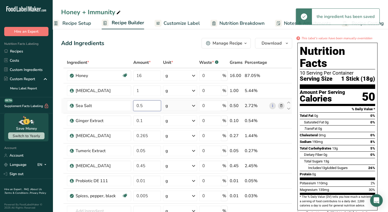
click at [152, 104] on input "0.5" at bounding box center [147, 105] width 28 height 11
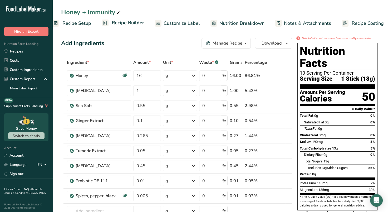
click at [172, 45] on div "Add Ingredients Manage Recipe Delete Recipe Duplicate Recipe Scale Recipe Save …" at bounding box center [176, 43] width 231 height 11
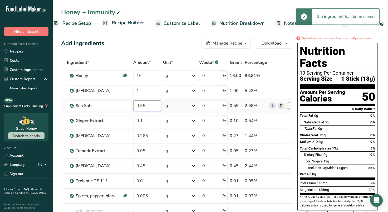
click at [155, 106] on input "0.55" at bounding box center [147, 105] width 28 height 11
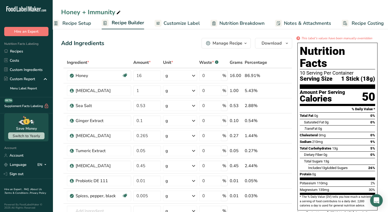
click at [156, 43] on div "Add Ingredients Manage Recipe Delete Recipe Duplicate Recipe Scale Recipe Save …" at bounding box center [176, 43] width 231 height 11
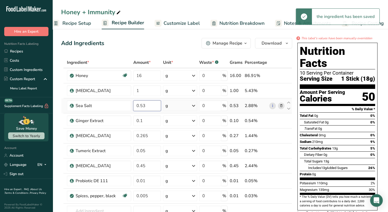
click at [154, 105] on input "0.53" at bounding box center [147, 105] width 28 height 11
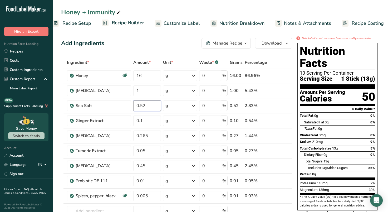
type input "0.52"
click at [158, 45] on div "Add Ingredients Manage Recipe Delete Recipe Duplicate Recipe Scale Recipe Save …" at bounding box center [176, 43] width 231 height 11
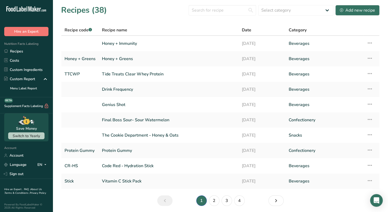
click at [125, 34] on th "Recipe name" at bounding box center [169, 30] width 140 height 11
click at [121, 43] on link "Honey + Immunity" at bounding box center [169, 43] width 134 height 11
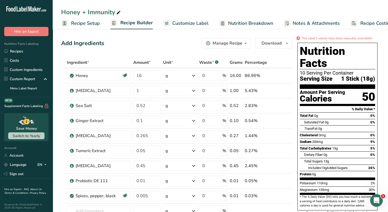
click at [190, 26] on span "Customize Label" at bounding box center [190, 23] width 36 height 7
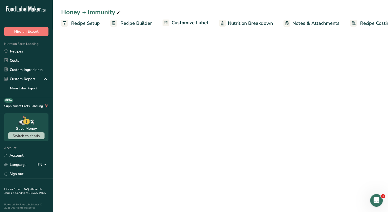
scroll to position [0, 13]
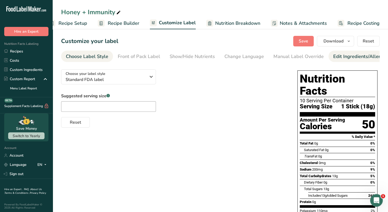
click at [345, 55] on div "Edit Ingredients/Allergens List" at bounding box center [366, 56] width 67 height 7
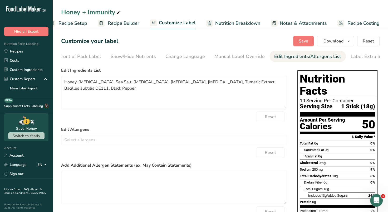
scroll to position [0, 64]
click at [163, 91] on textarea "Honey, [MEDICAL_DATA], Sea Salt, [MEDICAL_DATA], [MEDICAL_DATA], [MEDICAL_DATA]…" at bounding box center [174, 93] width 226 height 34
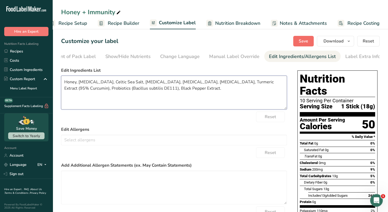
type textarea "Honey, L-Glutamine, Celtic Sea Salt, Magnesium Citrate, Potassium Citrate, Ging…"
click at [302, 42] on span "Save" at bounding box center [303, 41] width 9 height 6
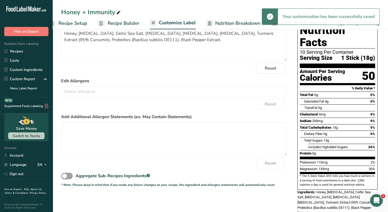
scroll to position [0, 0]
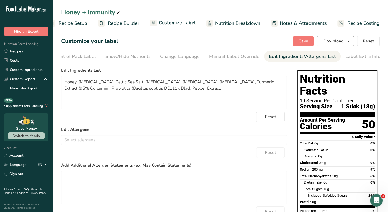
click at [351, 42] on icon "button" at bounding box center [349, 41] width 4 height 7
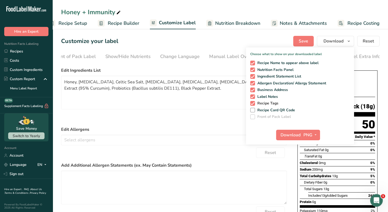
click at [255, 103] on span "Recipe Tags" at bounding box center [267, 103] width 24 height 5
click at [254, 103] on input "Recipe Tags" at bounding box center [251, 102] width 3 height 3
checkbox input "false"
click at [254, 98] on span at bounding box center [252, 96] width 5 height 5
click at [254, 98] on input "Label Notes" at bounding box center [251, 96] width 3 height 3
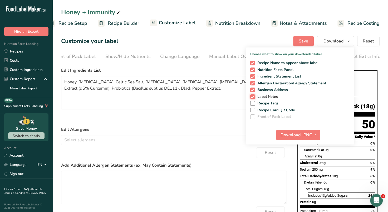
checkbox input "false"
click at [255, 91] on span "Business Address" at bounding box center [271, 89] width 33 height 5
click at [254, 91] on input "Business Address" at bounding box center [251, 89] width 3 height 3
checkbox input "false"
click at [315, 135] on icon "button" at bounding box center [316, 134] width 4 height 7
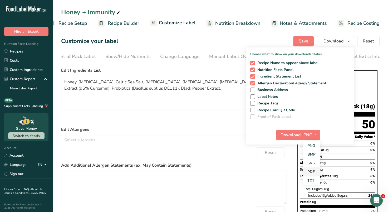
click at [312, 170] on link "PDF" at bounding box center [311, 171] width 17 height 9
click at [292, 134] on span "Download" at bounding box center [291, 135] width 20 height 6
